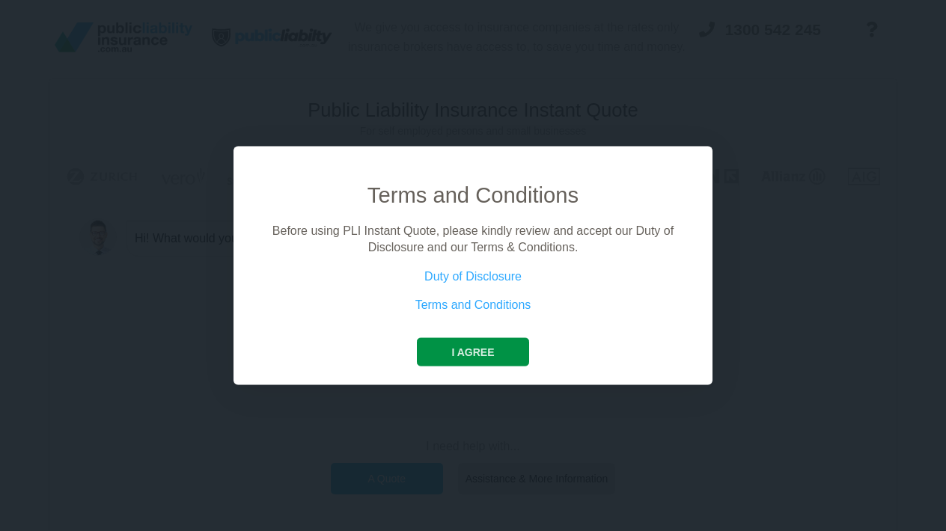
click at [461, 349] on button "I agree" at bounding box center [472, 351] width 111 height 28
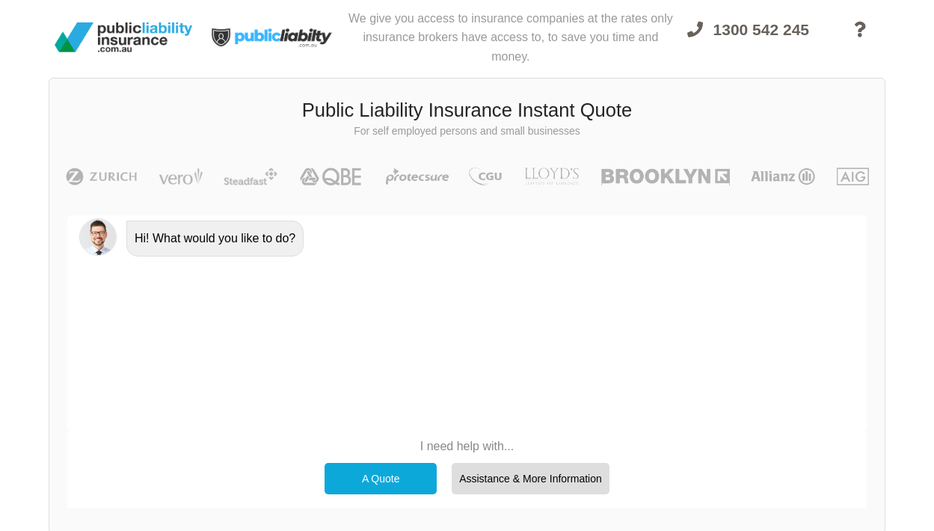
click at [370, 474] on div "A Quote" at bounding box center [381, 478] width 112 height 31
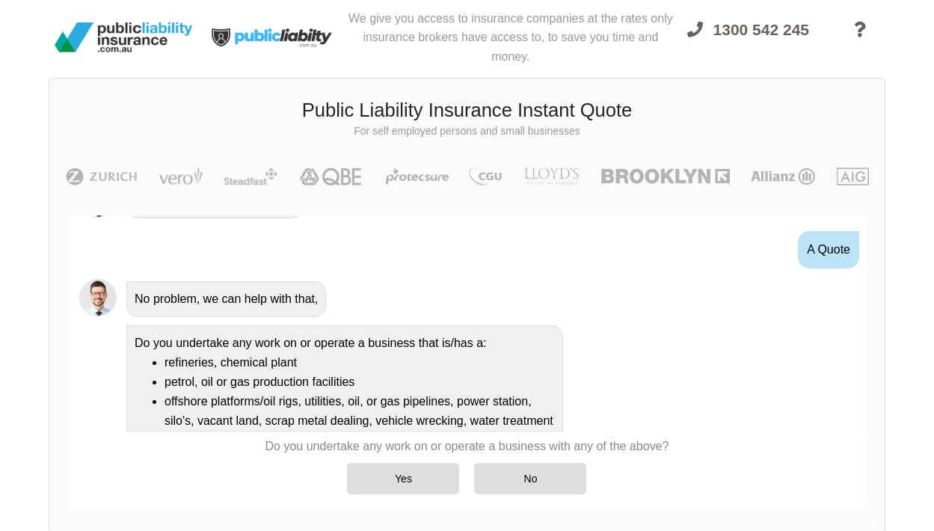
scroll to position [41, 0]
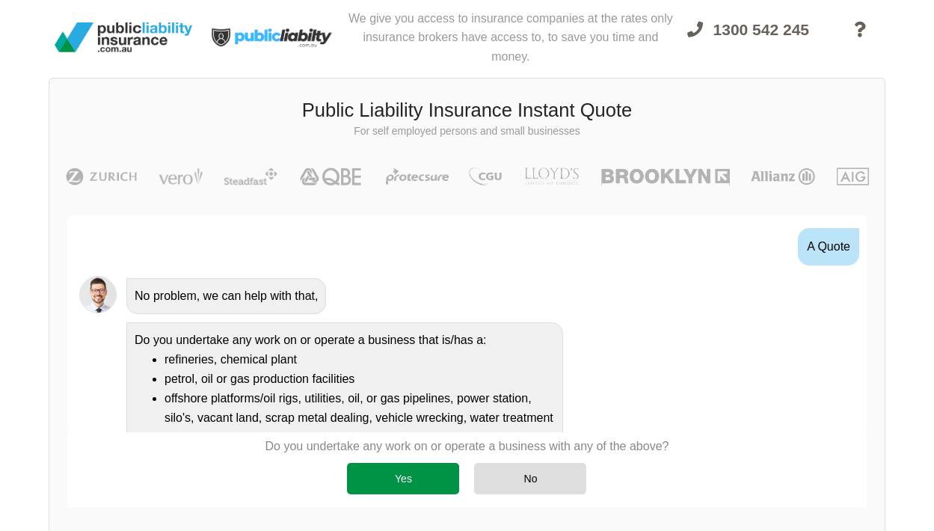
click at [421, 478] on div "Yes" at bounding box center [403, 478] width 112 height 31
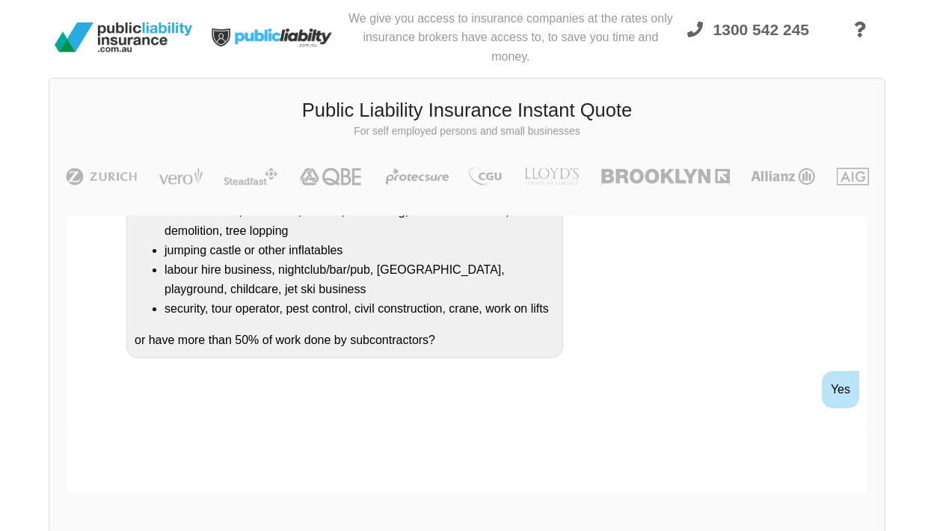
scroll to position [379, 0]
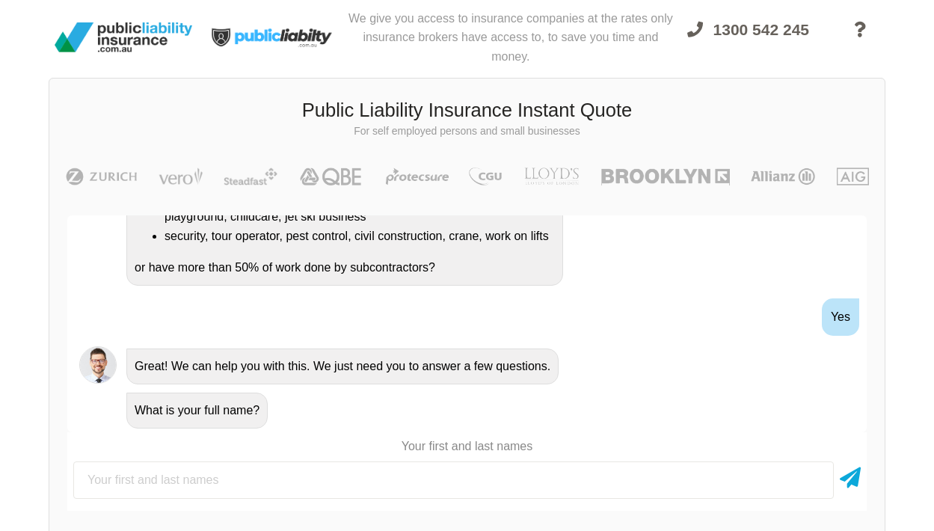
click at [227, 474] on input "text" at bounding box center [453, 480] width 761 height 37
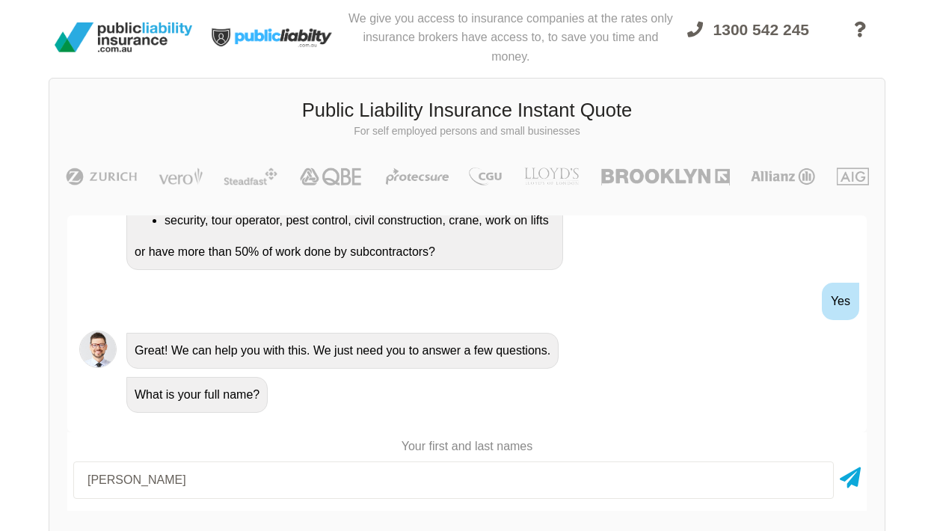
scroll to position [498, 0]
type input "[PERSON_NAME]"
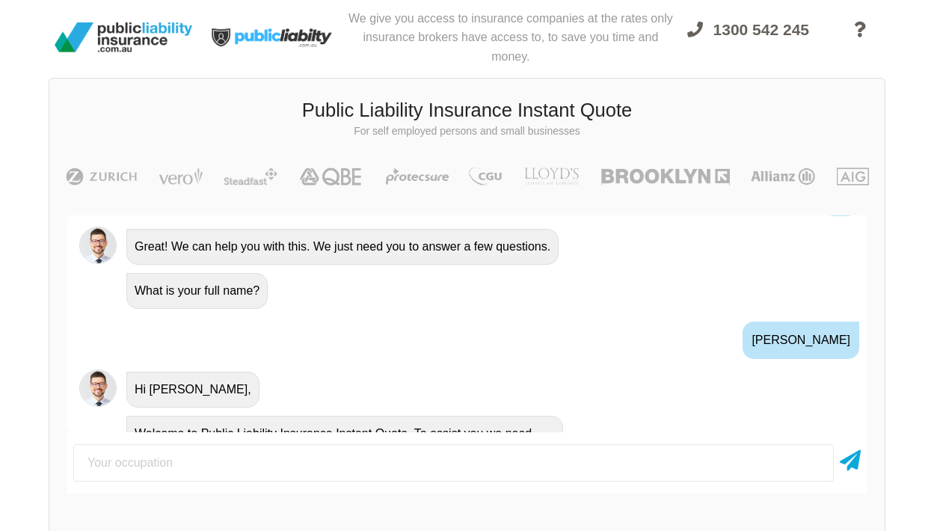
scroll to position [585, 0]
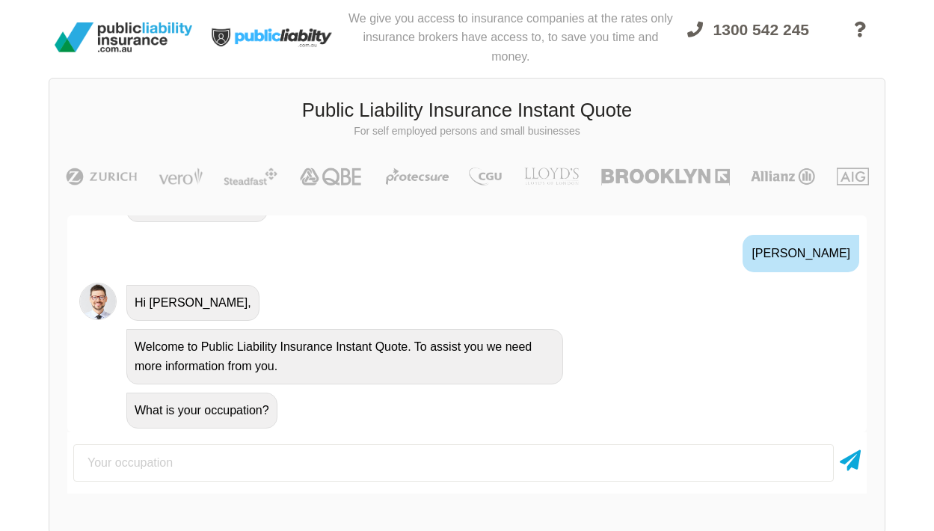
click at [174, 464] on input "text" at bounding box center [453, 462] width 761 height 37
type input "Scrap Metal collection"
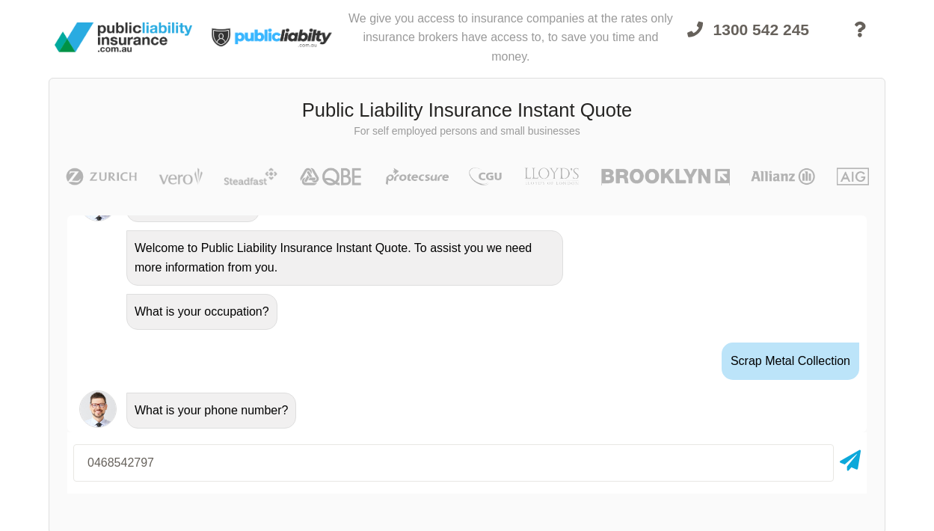
type input "0468542797"
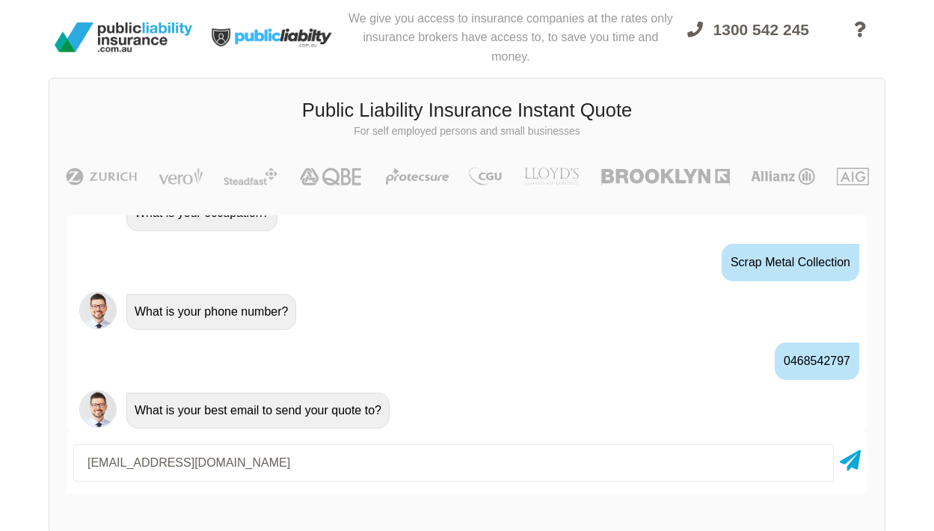
type input "[EMAIL_ADDRESS][DOMAIN_NAME]"
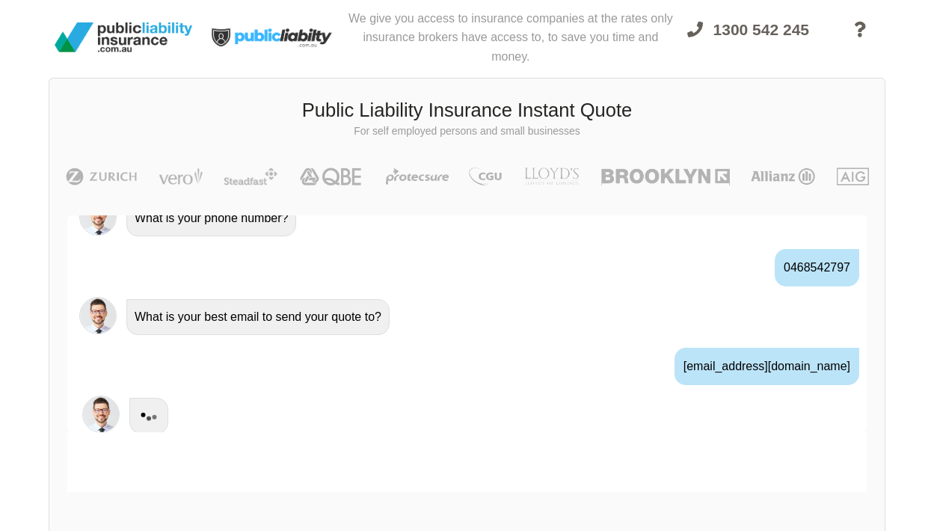
scroll to position [881, 0]
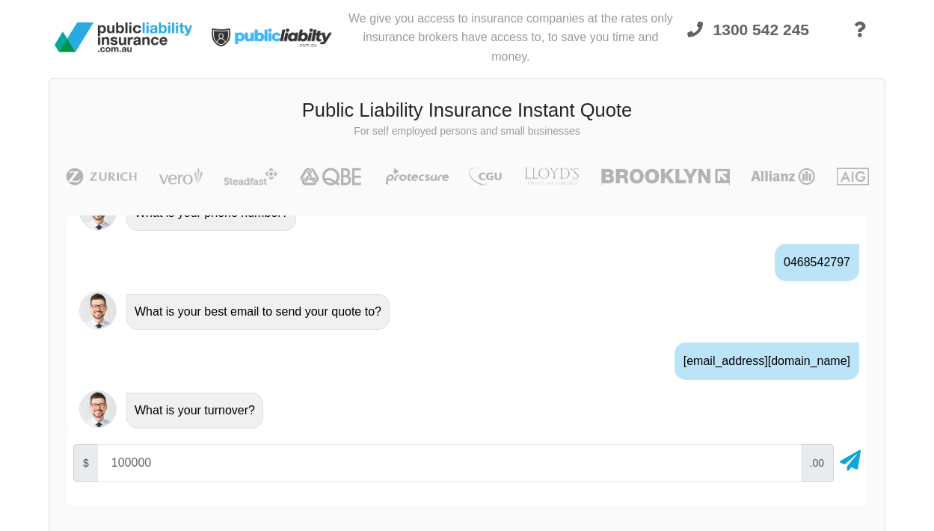
type input "100000"
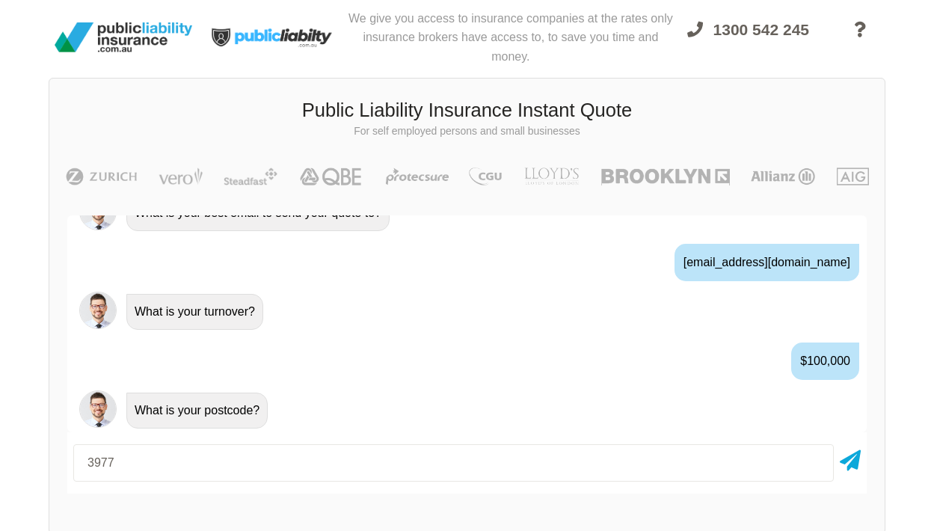
type input "3977"
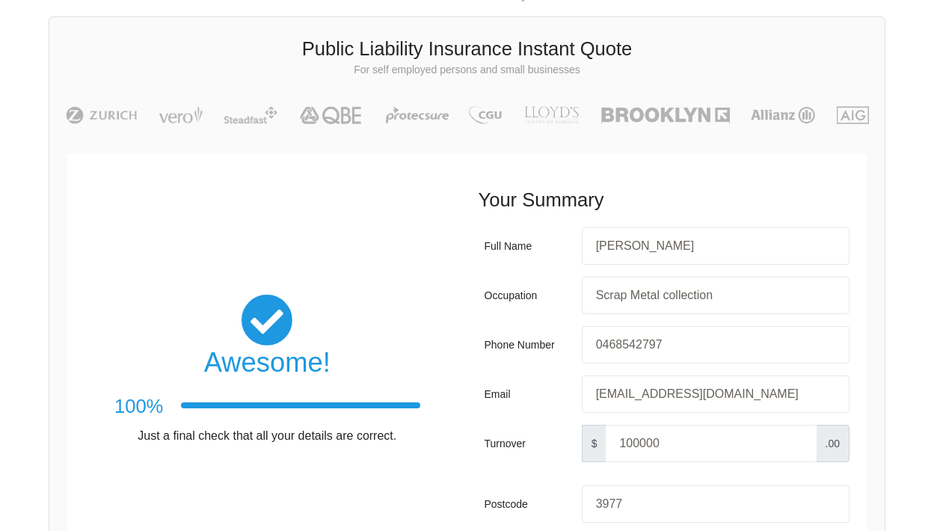
scroll to position [251, 0]
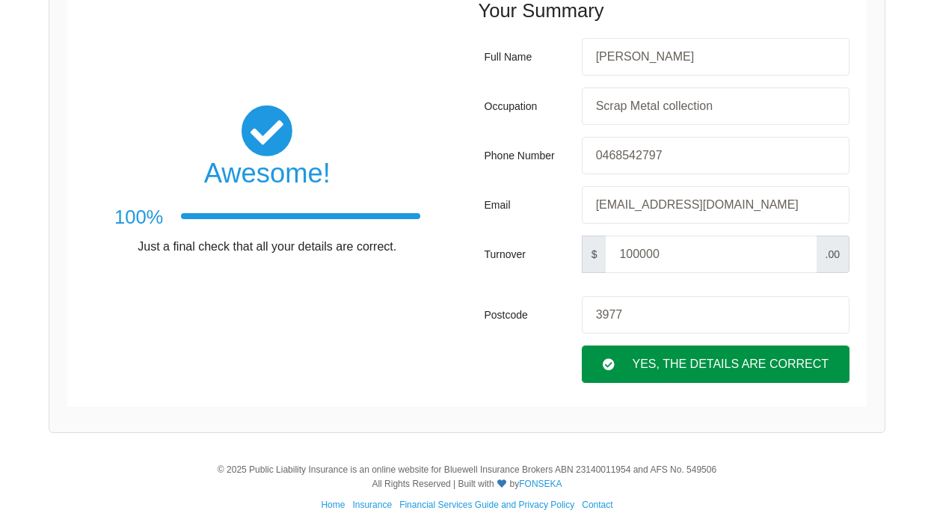
click at [649, 355] on div "Yes, The Details are correct" at bounding box center [716, 364] width 268 height 37
